Goal: Task Accomplishment & Management: Complete application form

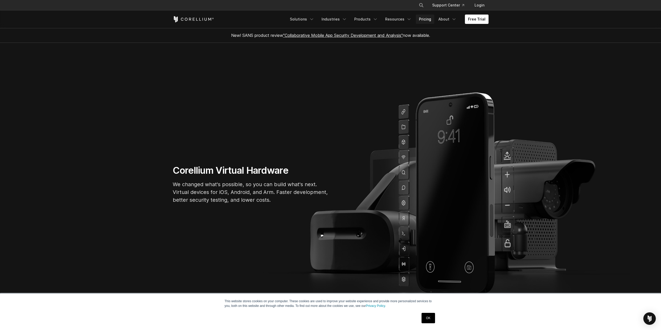
click at [432, 19] on link "Pricing" at bounding box center [425, 19] width 18 height 9
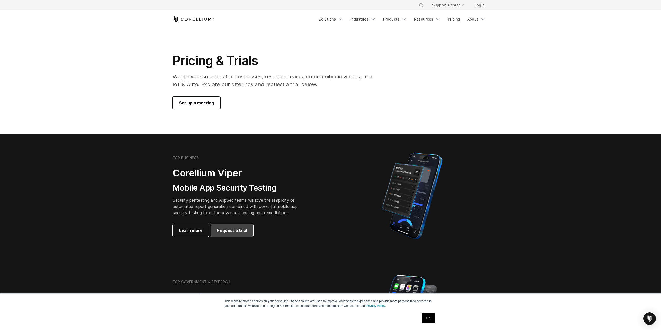
click at [224, 231] on span "Request a trial" at bounding box center [232, 230] width 30 height 6
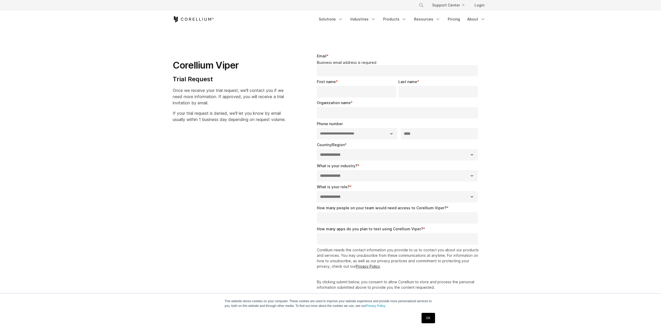
select select "**"
